Goal: Transaction & Acquisition: Purchase product/service

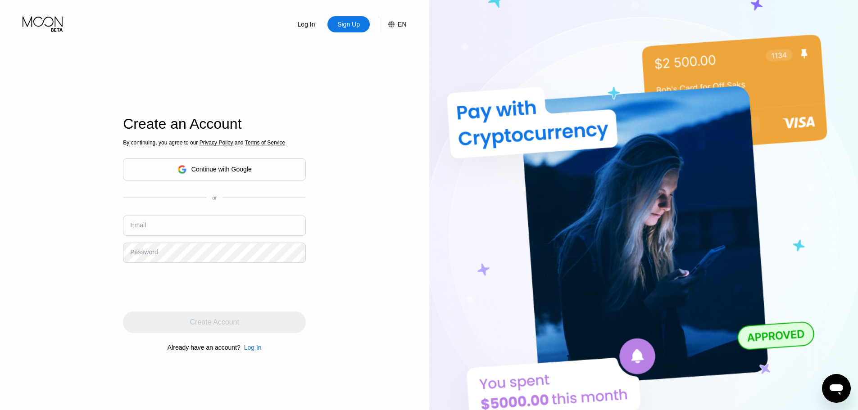
click at [217, 228] on input "text" at bounding box center [214, 226] width 183 height 20
paste input "[EMAIL_ADDRESS][DOMAIN_NAME]"
type input "[EMAIL_ADDRESS][DOMAIN_NAME]"
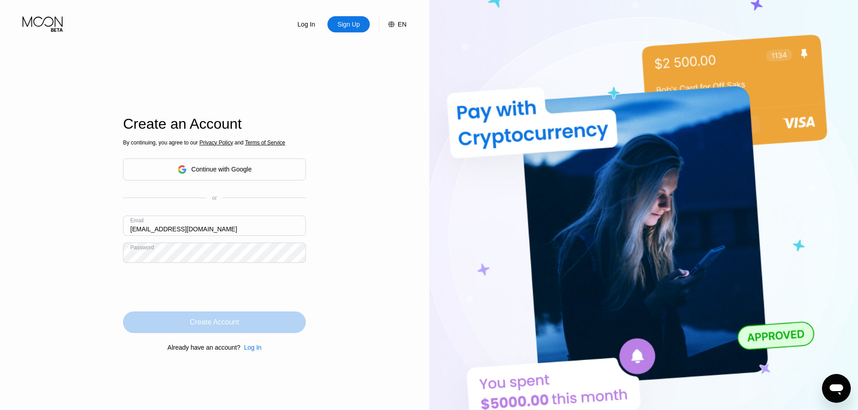
click at [213, 322] on div "Create Account" at bounding box center [214, 322] width 49 height 9
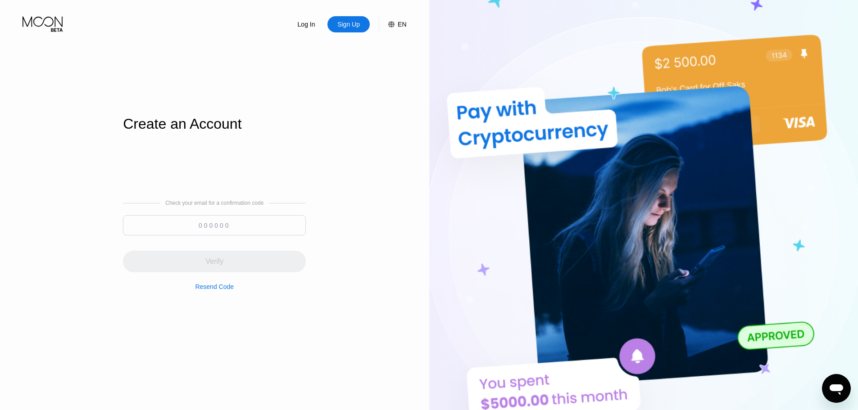
click at [234, 232] on input at bounding box center [214, 225] width 183 height 20
paste input "658510"
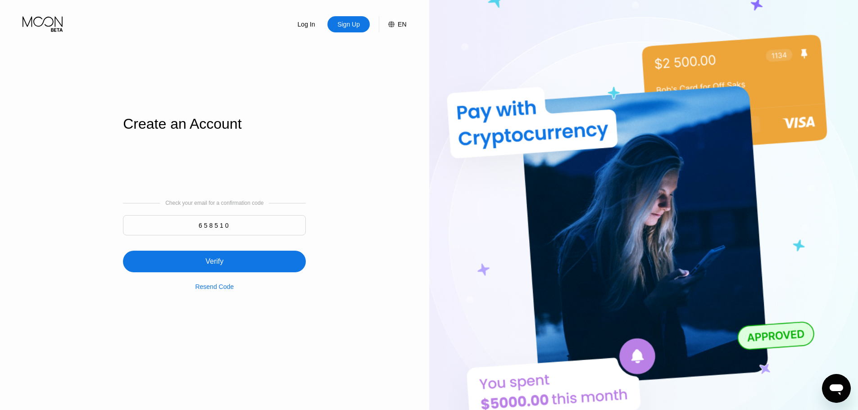
type input "658510"
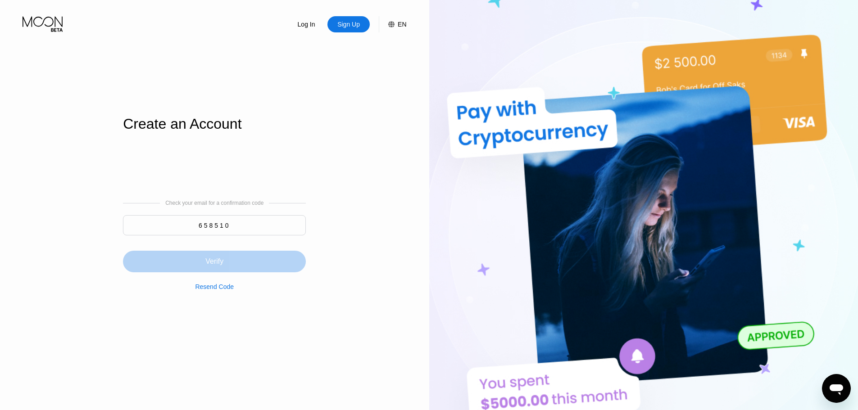
click at [232, 252] on div "Verify" at bounding box center [214, 262] width 183 height 22
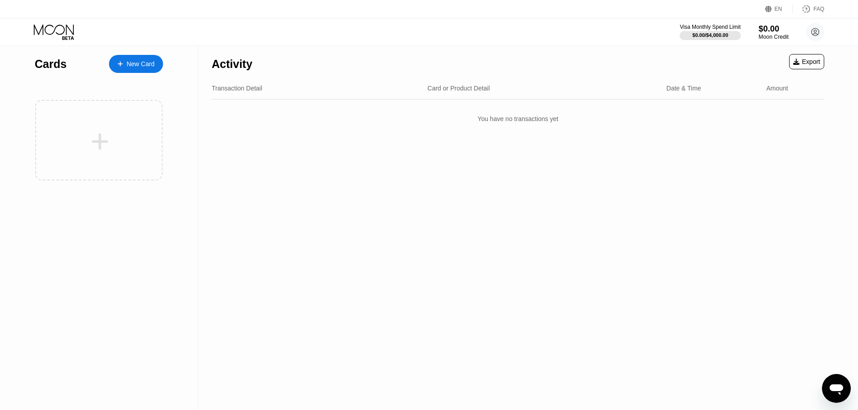
click at [758, 28] on div "$0.00" at bounding box center [773, 28] width 30 height 9
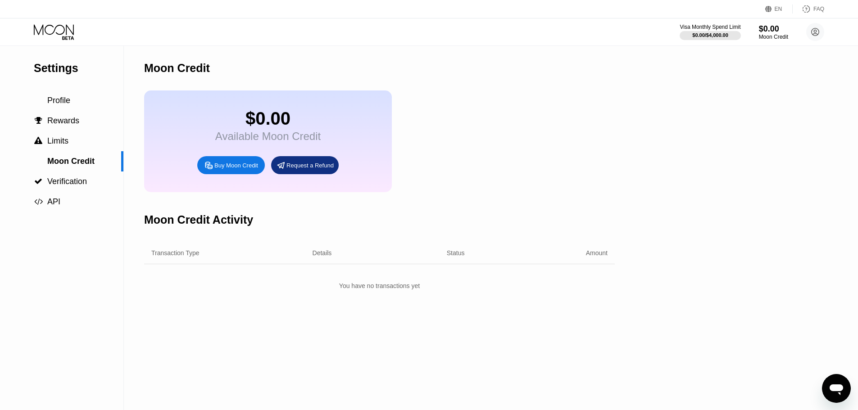
click at [697, 41] on div "Visa Monthly Spend Limit $0.00 / $4,000.00 $0.00 Moon Credit kimboss121@hotmail…" at bounding box center [751, 32] width 145 height 18
click at [700, 30] on div "$0.00 / $4,000.00" at bounding box center [710, 35] width 62 height 10
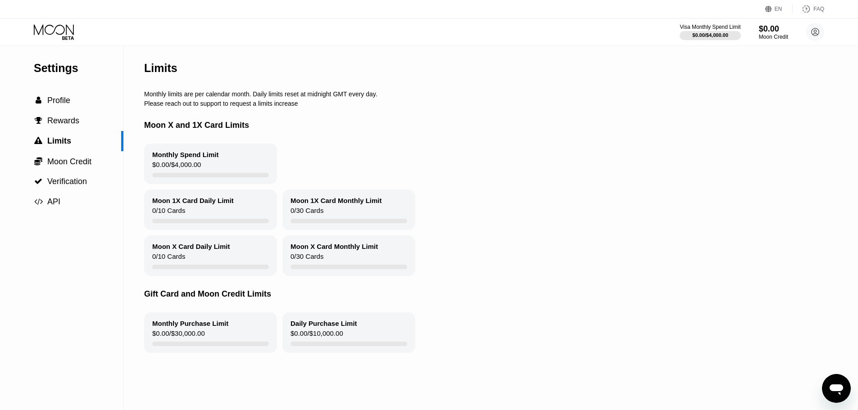
click at [805, 35] on div "Visa Monthly Spend Limit $0.00 / $4,000.00 $0.00 Moon Credit kimboss121@hotmail…" at bounding box center [751, 32] width 145 height 18
click at [818, 34] on circle at bounding box center [815, 32] width 18 height 18
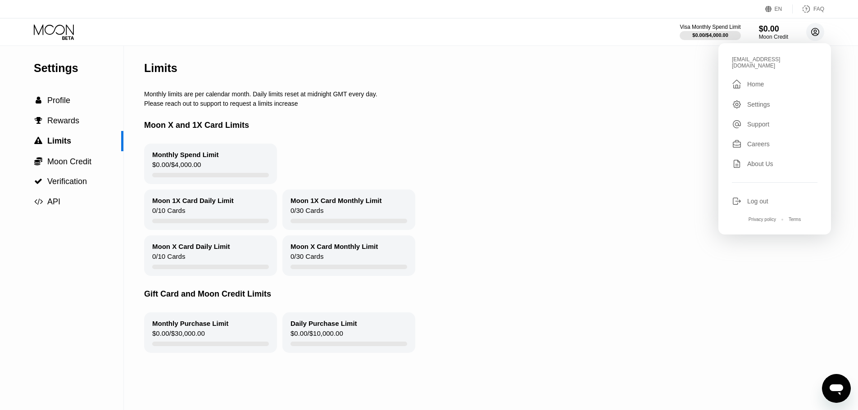
click at [814, 34] on circle at bounding box center [815, 32] width 18 height 18
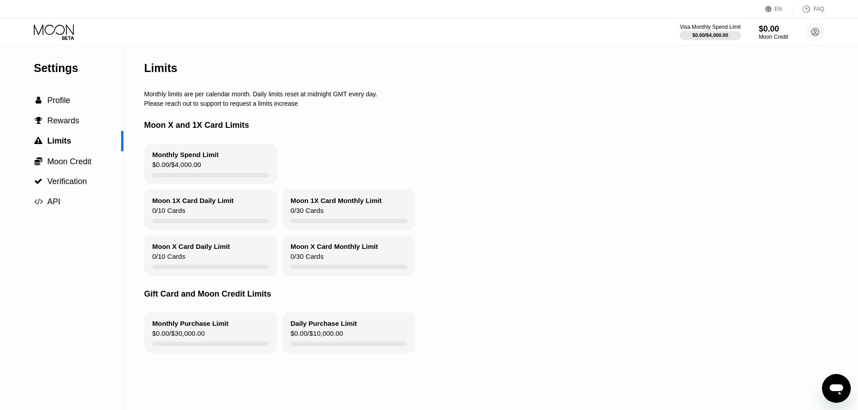
drag, startPoint x: 776, startPoint y: 42, endPoint x: 761, endPoint y: 38, distance: 15.3
click at [776, 42] on div "Visa Monthly Spend Limit $0.00 / $4,000.00 $0.00 Moon Credit kimboss121@hotmail…" at bounding box center [429, 31] width 858 height 27
click at [761, 38] on div "Moon Credit" at bounding box center [773, 37] width 30 height 6
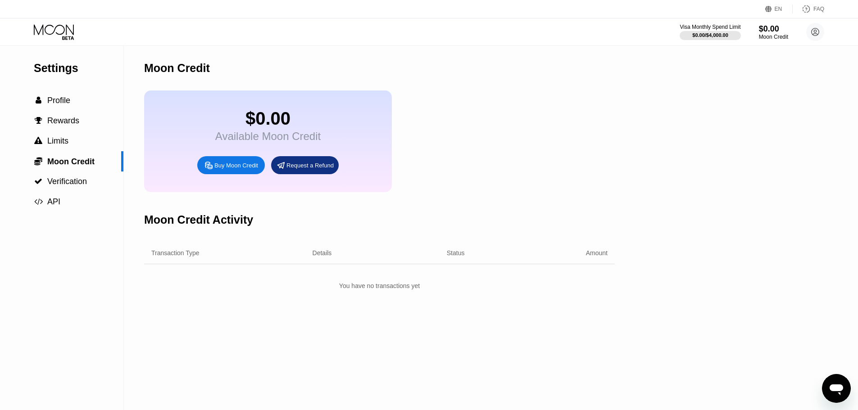
click at [208, 170] on icon at bounding box center [208, 165] width 9 height 9
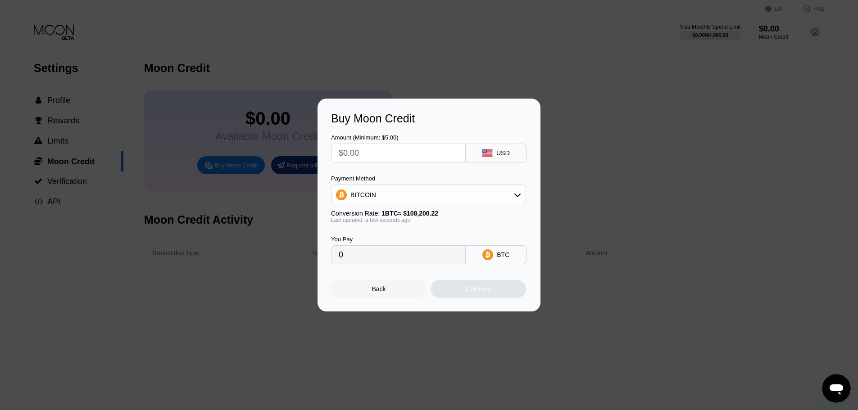
click at [381, 140] on div "Amount (Minimum: $5.00)" at bounding box center [398, 148] width 135 height 28
click at [381, 154] on input "text" at bounding box center [398, 153] width 119 height 18
click at [391, 209] on div "Payment Method BITCOIN Conversion Rate: 1 BTC ≈ $108,200.22 Last updated: a few…" at bounding box center [428, 199] width 195 height 48
click at [391, 199] on div "BITCOIN" at bounding box center [428, 195] width 194 height 18
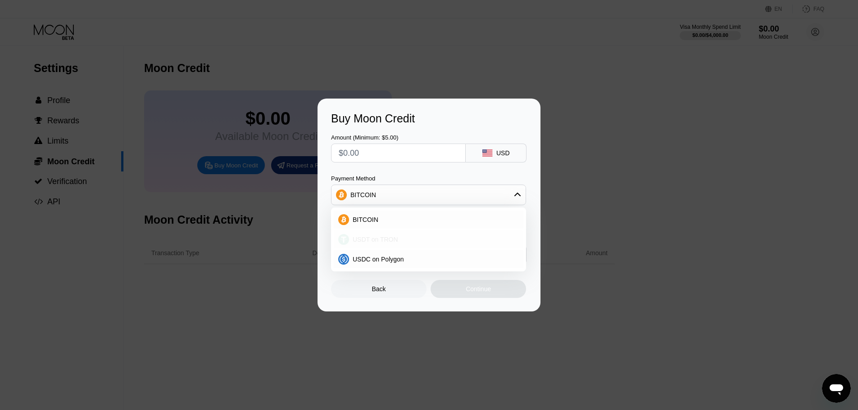
click at [381, 235] on div "USDT on TRON" at bounding box center [429, 240] width 190 height 18
type input "0.00"
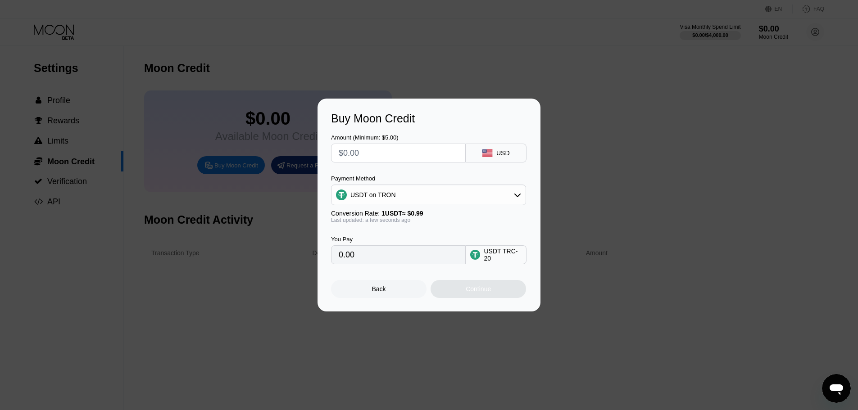
drag, startPoint x: 372, startPoint y: 161, endPoint x: 366, endPoint y: 161, distance: 6.8
click at [372, 161] on input "text" at bounding box center [398, 153] width 119 height 18
type input "$5"
type input "5.05"
type input "$50"
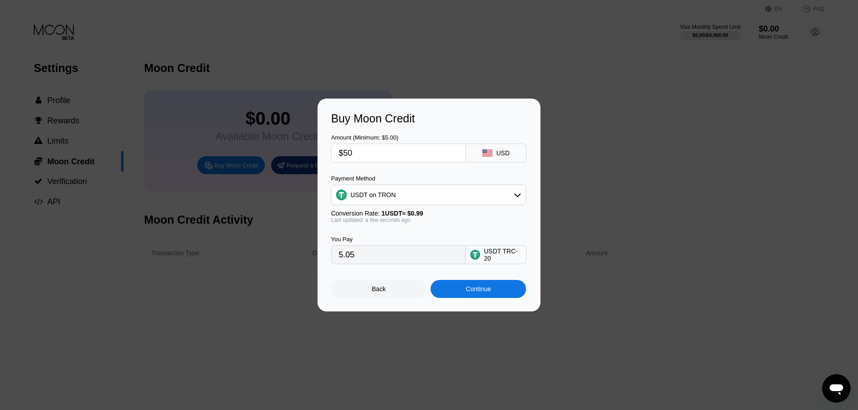
type input "50.51"
type input "$500"
type input "505.05"
type input "$500"
click at [467, 303] on div "Buy Moon Credit Amount (Minimum: $5.00) $500 USD Payment Method USDT on TRON Co…" at bounding box center [428, 205] width 223 height 213
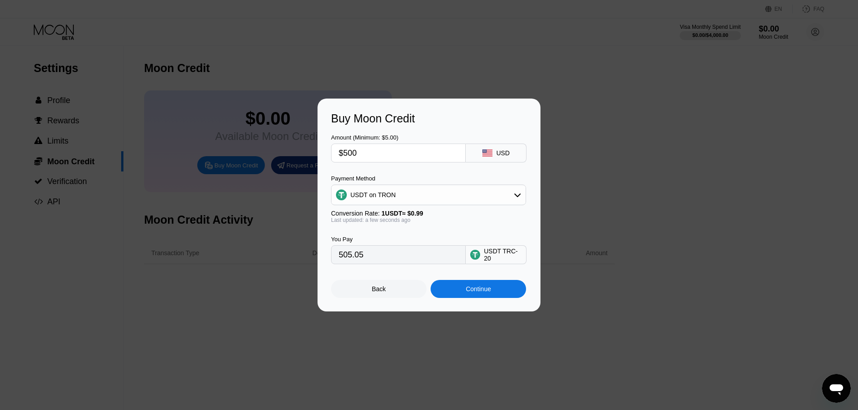
click at [470, 292] on div "Continue" at bounding box center [478, 288] width 25 height 7
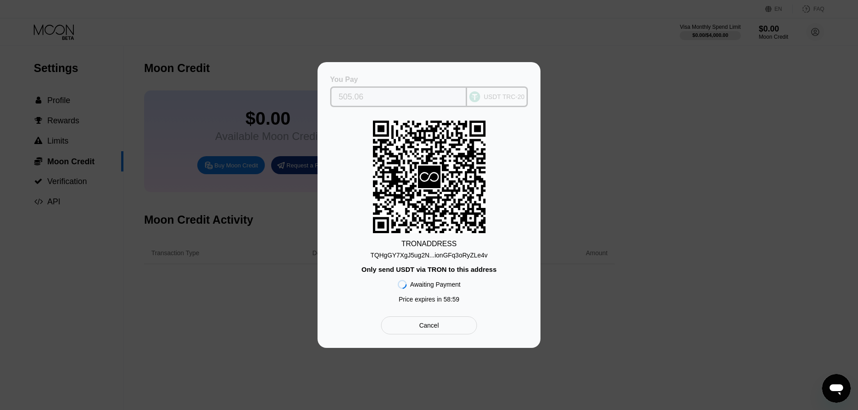
click at [352, 98] on input "505.06" at bounding box center [399, 97] width 120 height 18
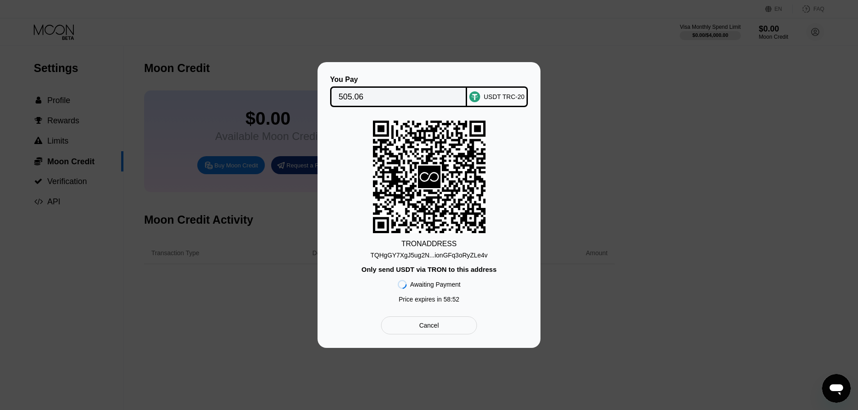
click at [430, 250] on div "TQHgGY7XgJ5ug2N...ionGFq3oRyZLe4v" at bounding box center [429, 253] width 117 height 11
click at [378, 175] on icon at bounding box center [429, 177] width 113 height 110
drag, startPoint x: 439, startPoint y: 179, endPoint x: 416, endPoint y: 188, distance: 25.2
click at [416, 188] on div "TRON ADDRESS TQHgGY7XgJ5ug2N...ionGFq3oRyZLe4v Only send USDT via TRON to this …" at bounding box center [429, 214] width 196 height 187
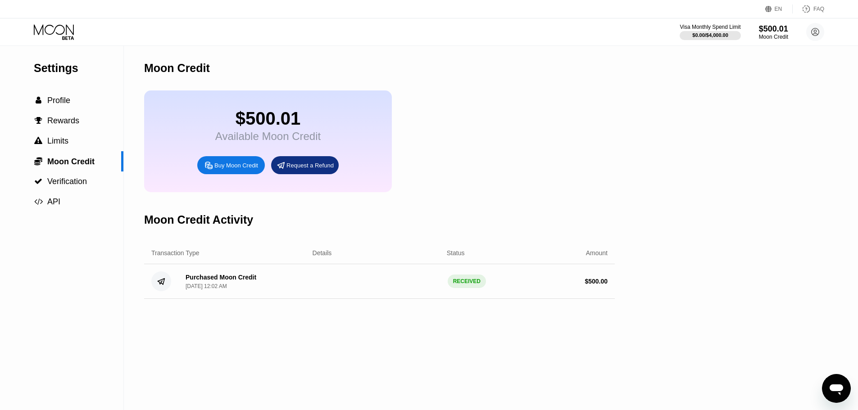
click at [53, 28] on icon at bounding box center [55, 32] width 42 height 16
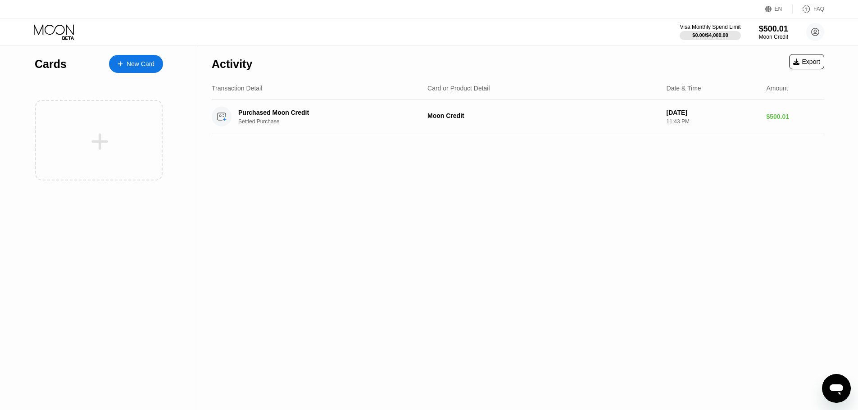
click at [137, 67] on div "New Card" at bounding box center [141, 64] width 28 height 8
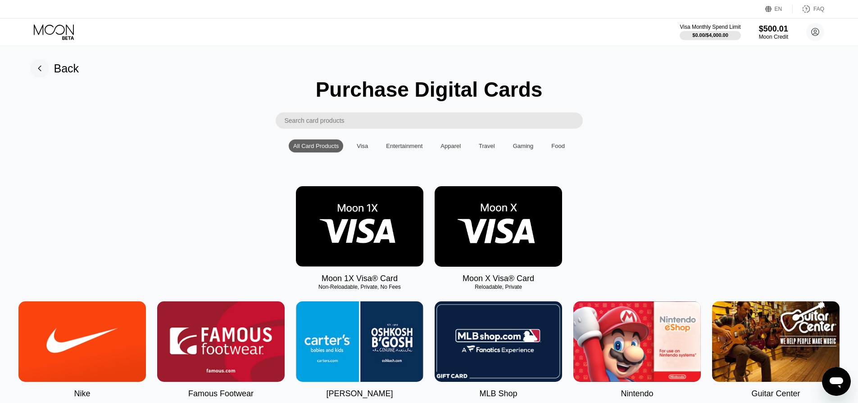
click at [330, 246] on img at bounding box center [359, 226] width 127 height 81
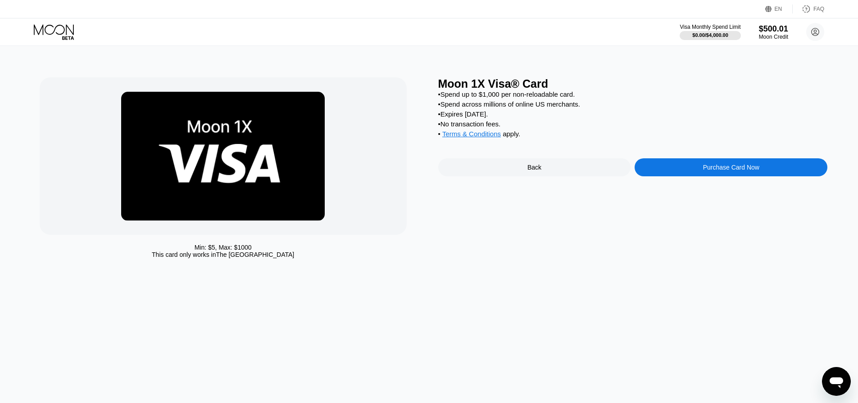
click at [663, 168] on div "Purchase Card Now" at bounding box center [730, 167] width 193 height 18
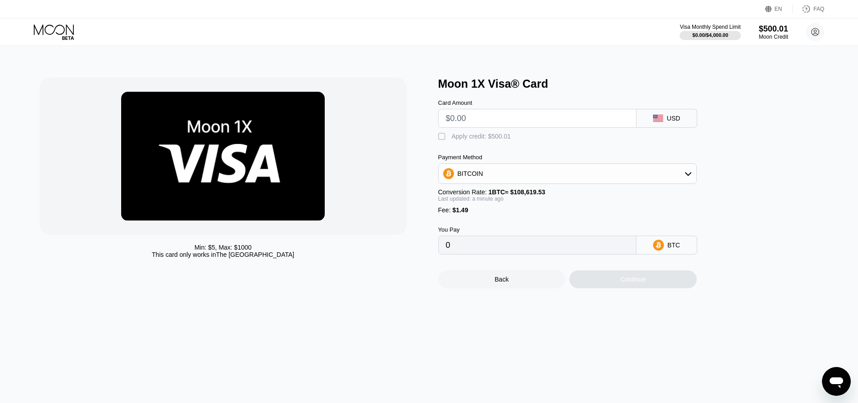
click at [472, 121] on input "text" at bounding box center [537, 118] width 183 height 18
type input "$130"
type input "0.00121056"
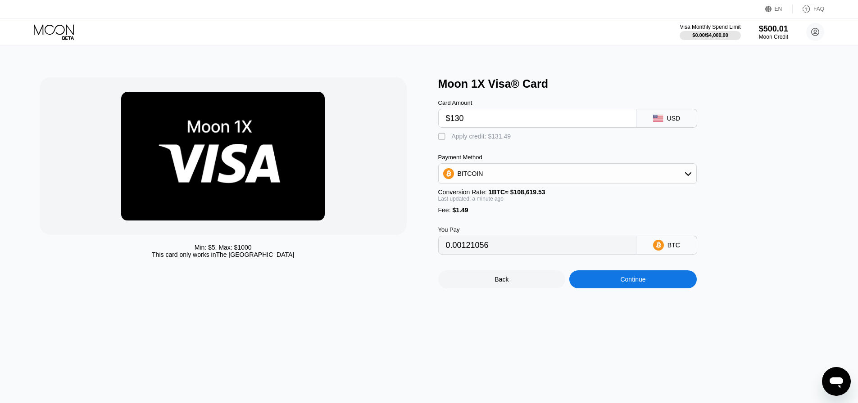
type input "$130"
click at [457, 145] on div "Card Amount $130 USD  Apply credit: $131.49 Payment Method BITCOIN Conversion …" at bounding box center [582, 172] width 288 height 164
click at [461, 140] on div "Apply credit: $131.49" at bounding box center [481, 136] width 59 height 7
type input "0"
click at [636, 283] on div "Continue" at bounding box center [632, 279] width 25 height 7
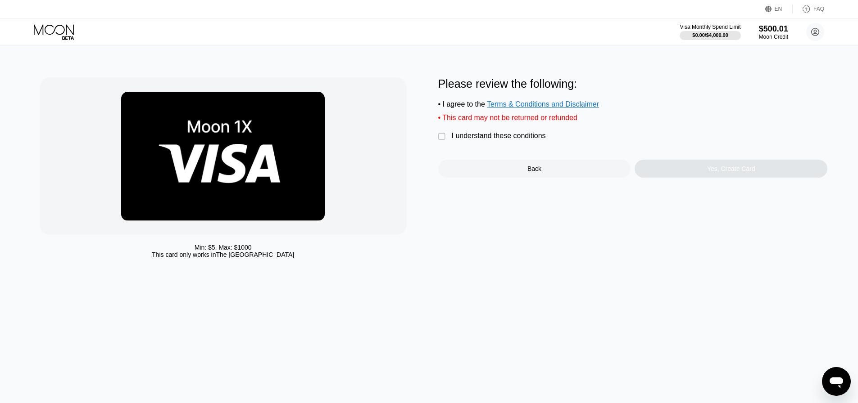
click at [489, 140] on div "I understand these conditions" at bounding box center [499, 136] width 94 height 8
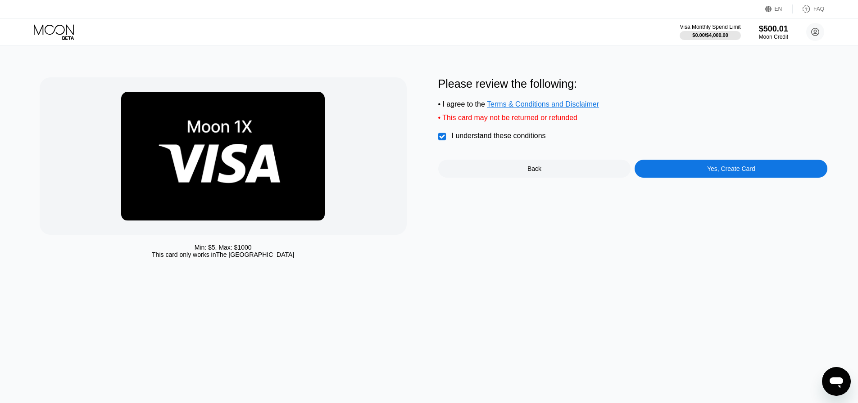
click at [703, 175] on div "Yes, Create Card" at bounding box center [730, 169] width 193 height 18
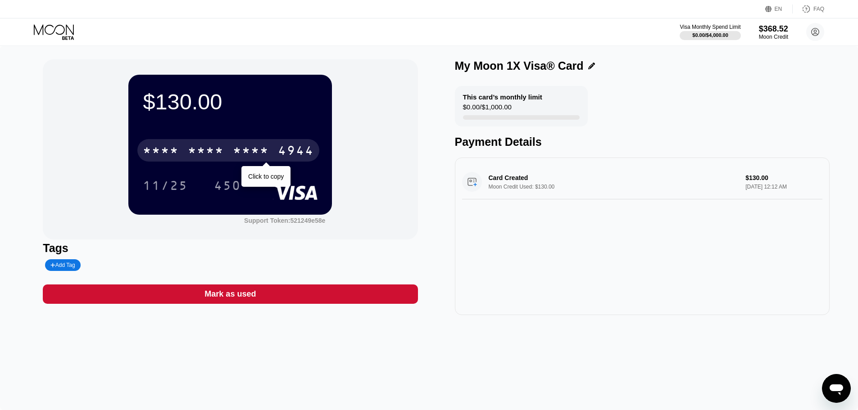
click at [271, 142] on div "* * * * * * * * * * * * 4944" at bounding box center [228, 150] width 182 height 23
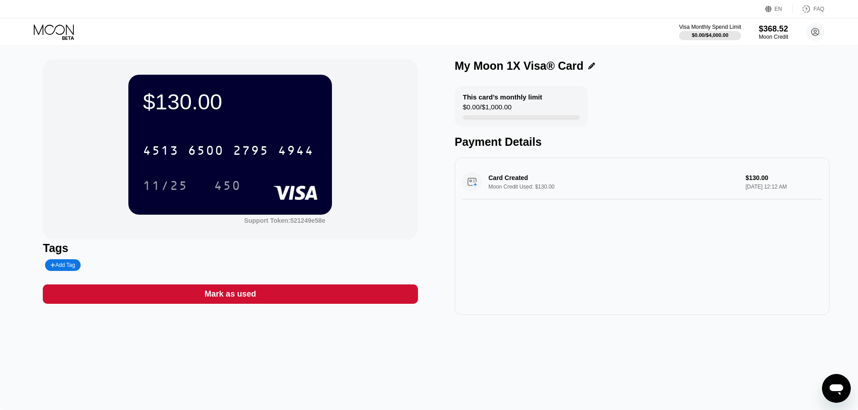
click at [726, 29] on div "Visa Monthly Spend Limit" at bounding box center [710, 27] width 62 height 6
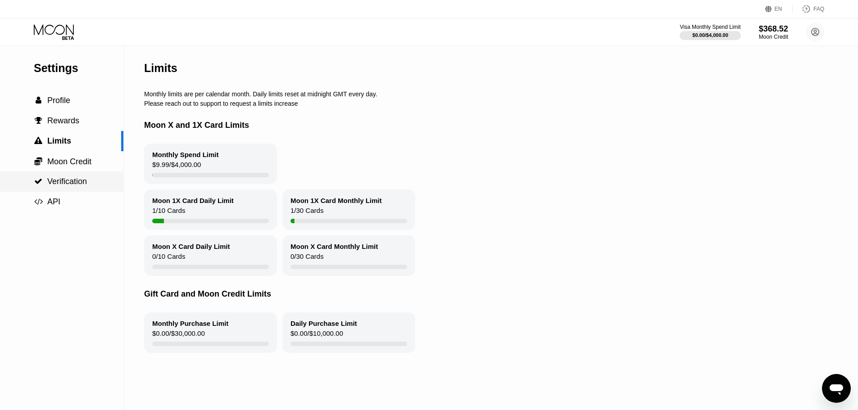
click at [77, 181] on span "Verification" at bounding box center [67, 181] width 40 height 9
